Goal: Task Accomplishment & Management: Use online tool/utility

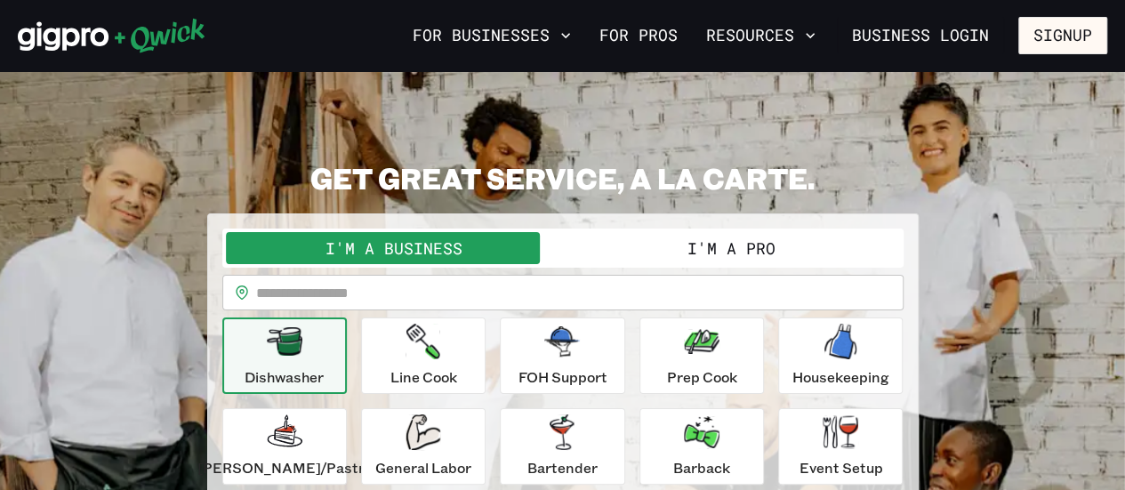
click at [723, 245] on button "I'm a Pro" at bounding box center [731, 248] width 337 height 32
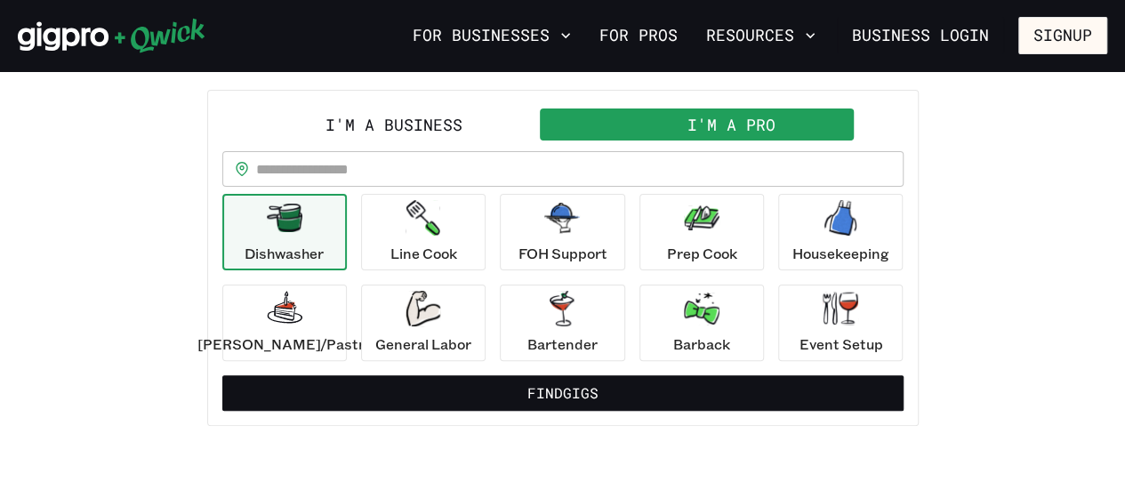
scroll to position [125, 0]
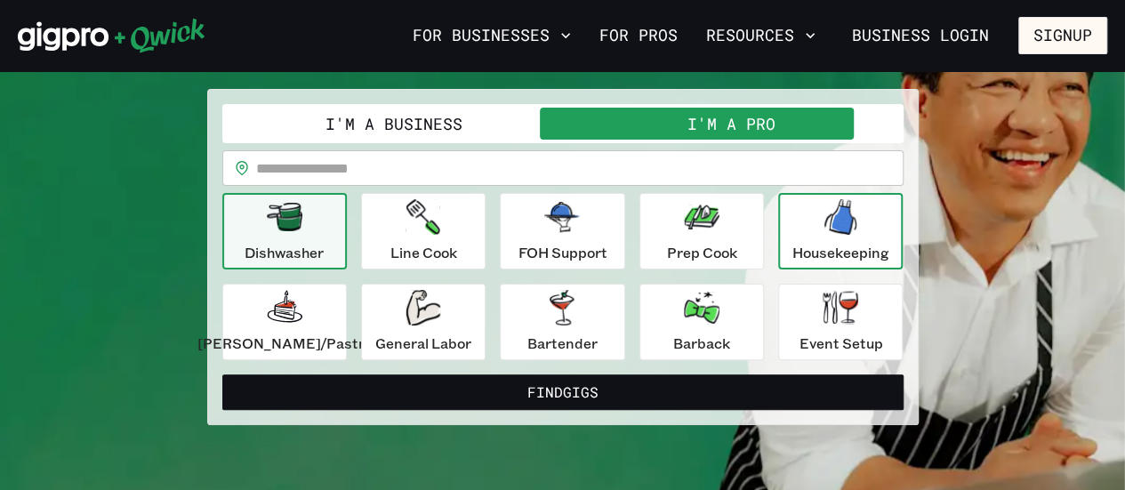
click at [822, 237] on div "Housekeeping" at bounding box center [840, 231] width 97 height 64
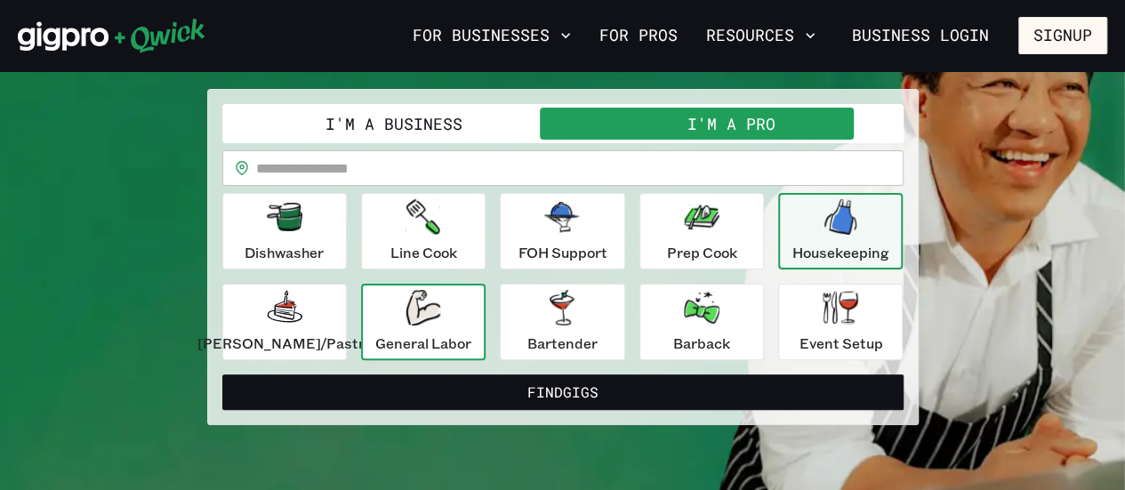
click at [446, 347] on p "General Labor" at bounding box center [423, 343] width 96 height 21
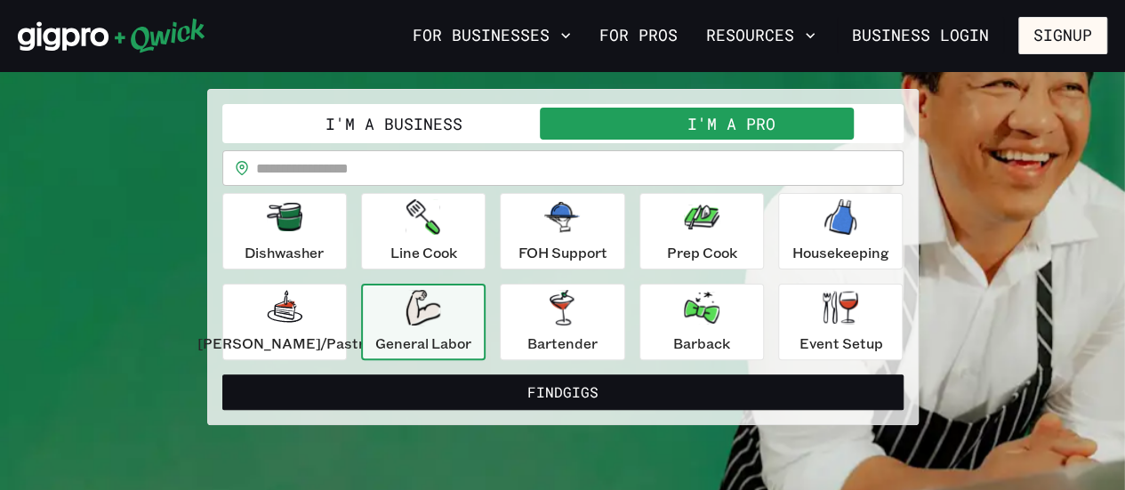
click at [398, 170] on input "text" at bounding box center [579, 168] width 647 height 36
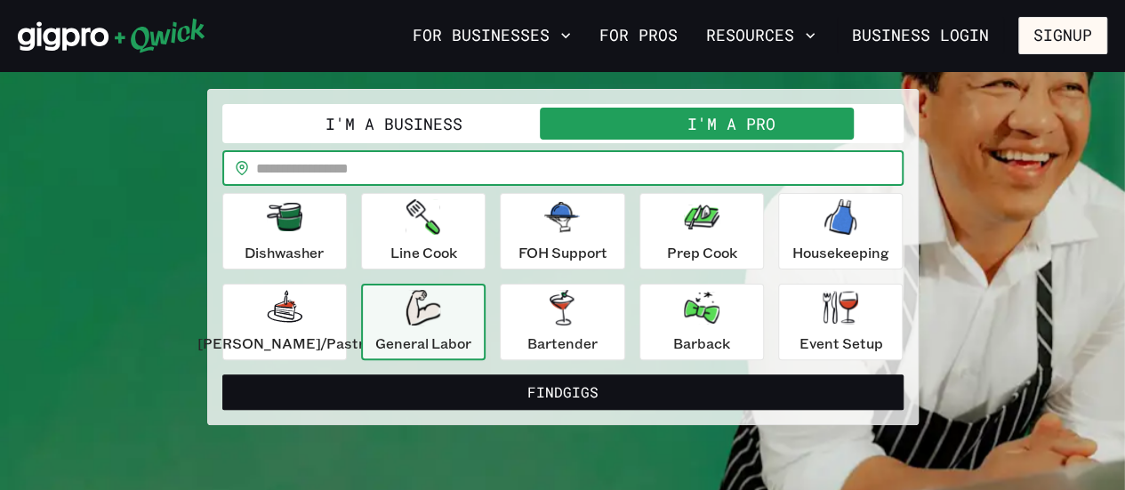
type input "*****"
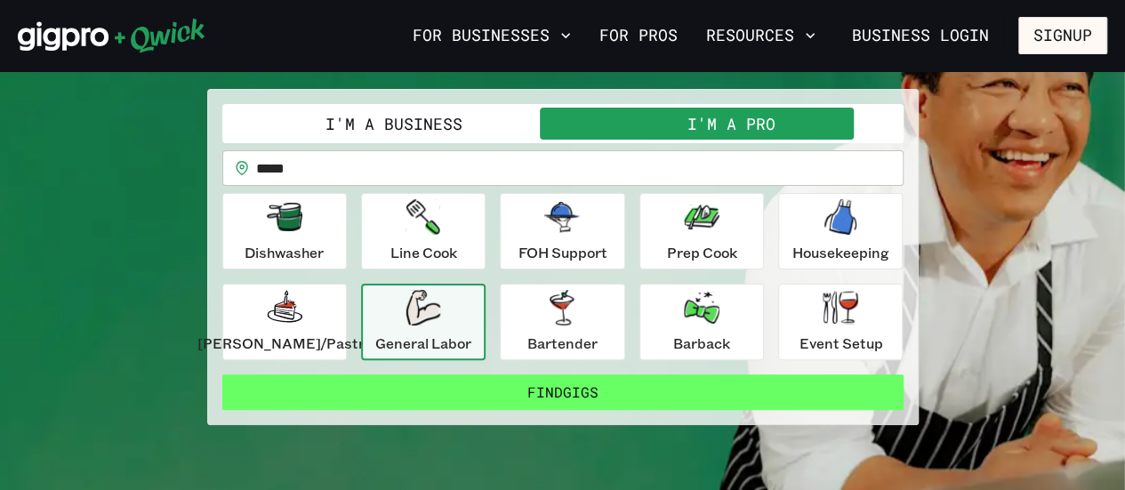
click at [519, 389] on button "Find Gigs" at bounding box center [562, 392] width 681 height 36
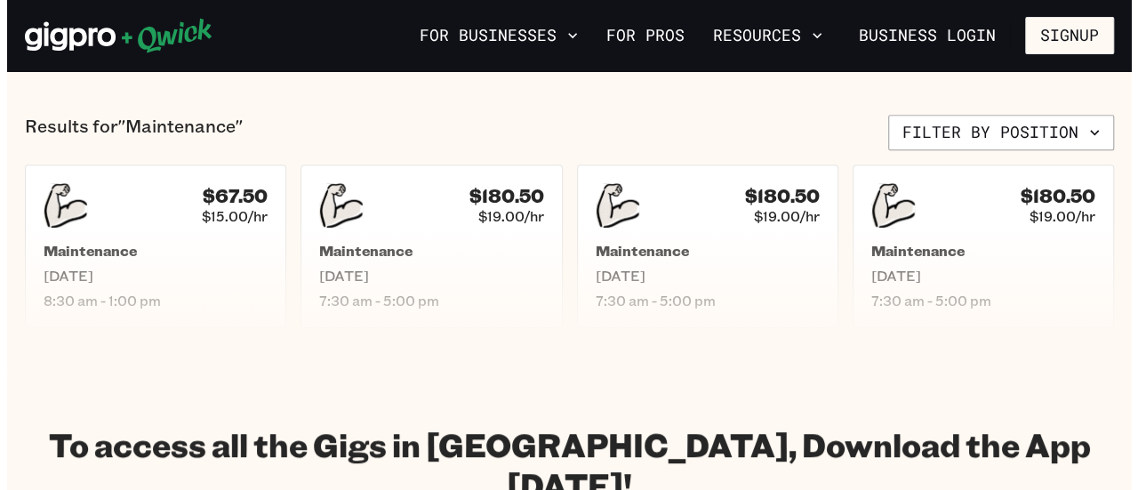
scroll to position [396, 0]
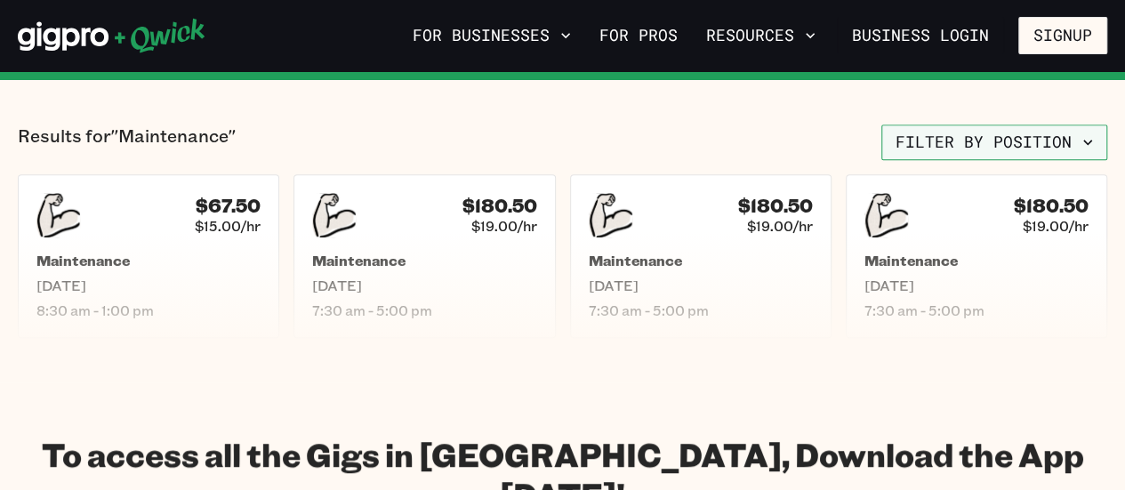
click at [1097, 145] on button "Filter by position" at bounding box center [994, 143] width 226 height 36
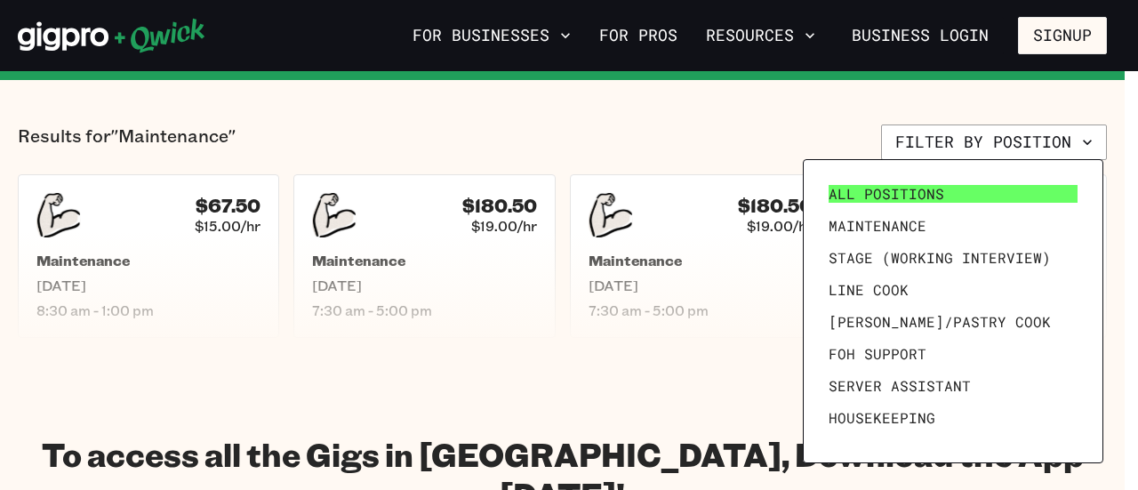
click at [904, 188] on span "All Positions" at bounding box center [887, 194] width 116 height 18
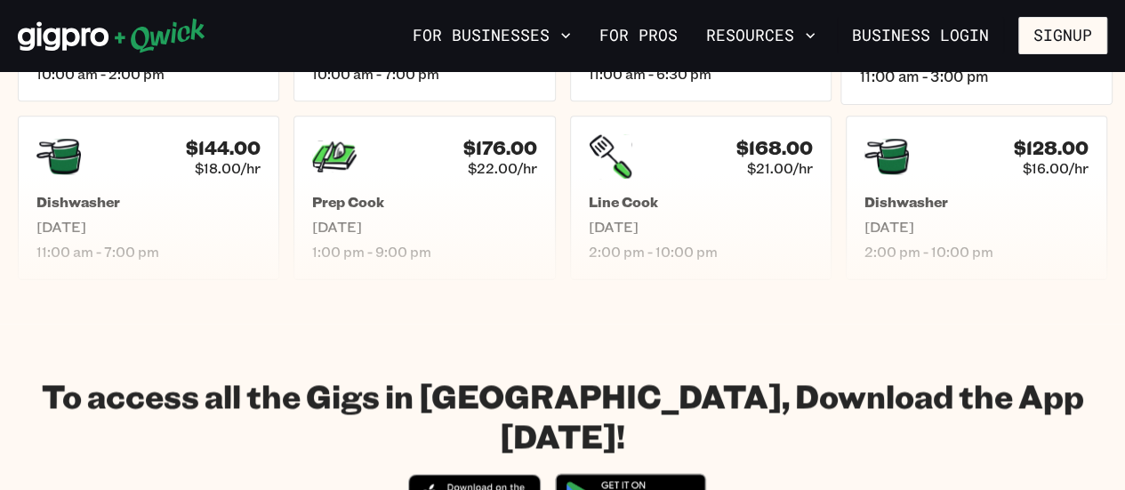
scroll to position [1065, 0]
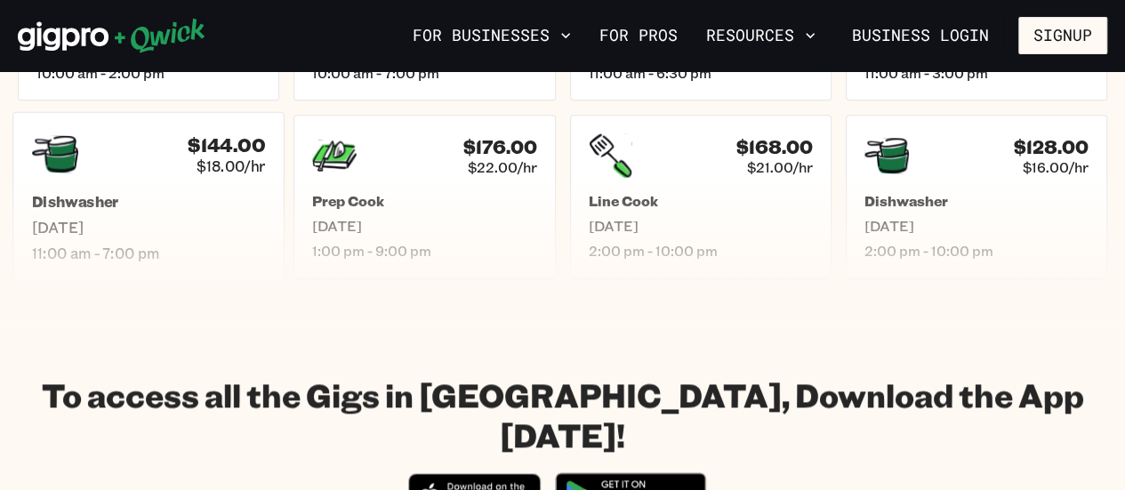
click at [157, 202] on h5 "Dishwasher" at bounding box center [148, 201] width 233 height 19
